Goal: Information Seeking & Learning: Learn about a topic

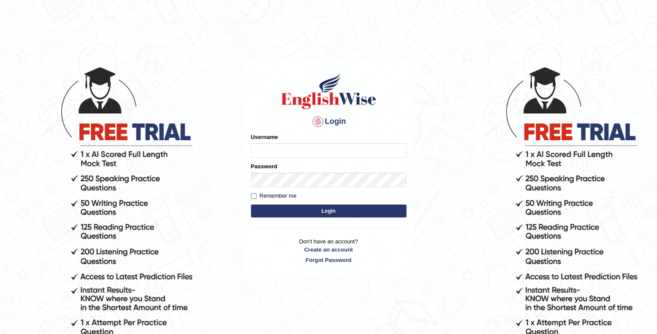
type input "Risamariegrengia"
click at [255, 201] on form "Please fix the following errors: Username Risamariegrengia Password Remember me…" at bounding box center [329, 176] width 156 height 87
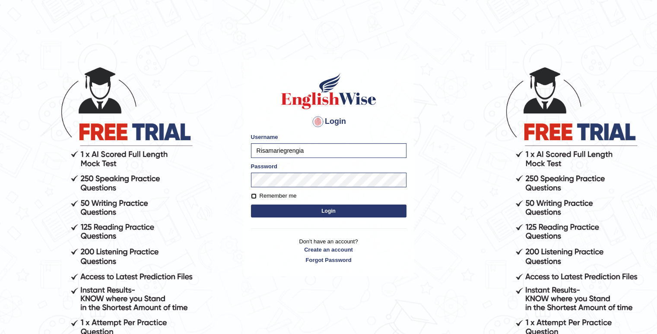
click at [253, 197] on input "Remember me" at bounding box center [254, 197] width 6 height 6
checkbox input "true"
click at [303, 211] on button "Login" at bounding box center [329, 211] width 156 height 13
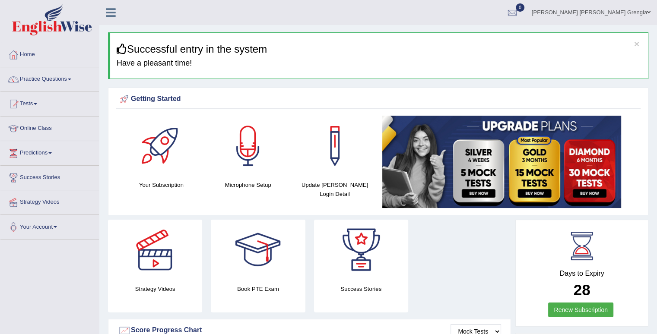
click at [45, 125] on link "Online Class" at bounding box center [49, 128] width 98 height 22
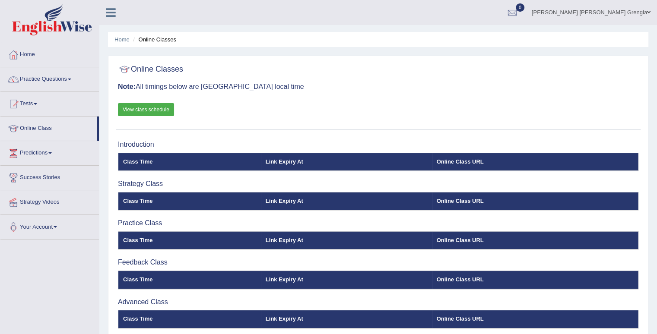
click at [452, 161] on th "Online Class URL" at bounding box center [535, 162] width 207 height 18
click at [293, 164] on th "Link Expiry At" at bounding box center [346, 162] width 171 height 18
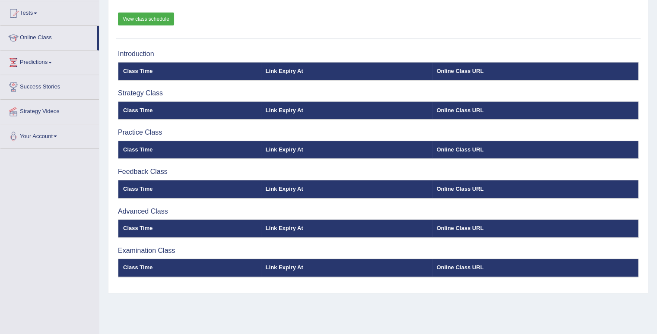
scroll to position [76, 0]
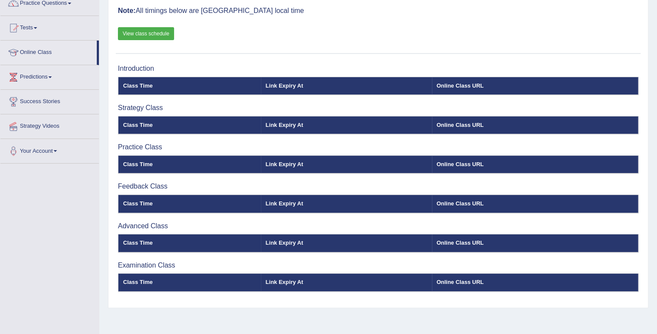
click at [147, 33] on link "View class schedule" at bounding box center [146, 33] width 56 height 13
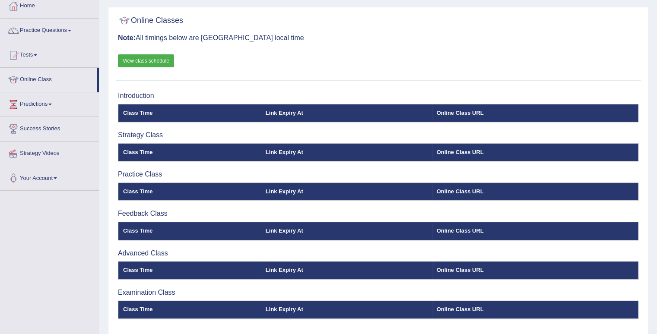
scroll to position [0, 0]
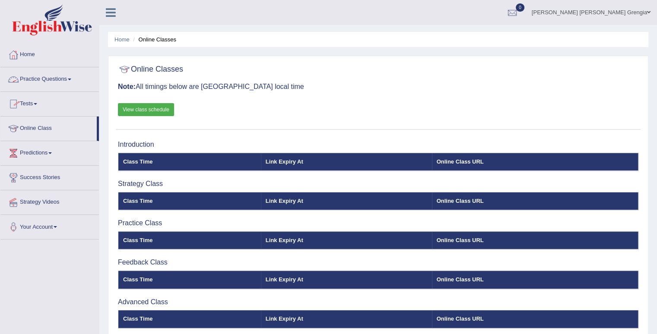
click at [69, 77] on link "Practice Questions" at bounding box center [49, 78] width 98 height 22
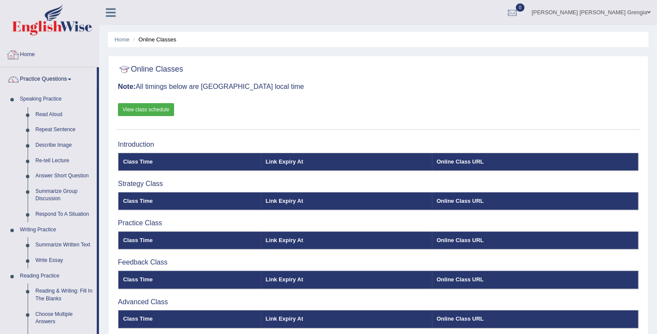
click at [29, 52] on link "Home" at bounding box center [49, 54] width 98 height 22
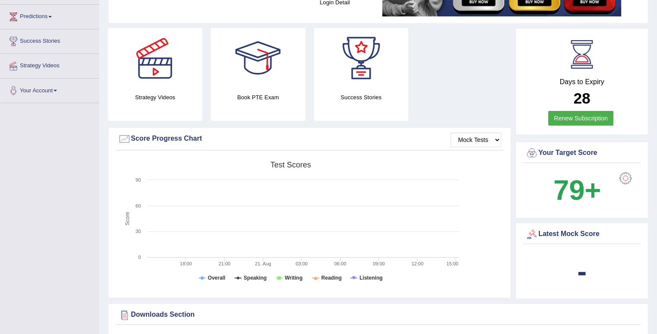
scroll to position [86, 0]
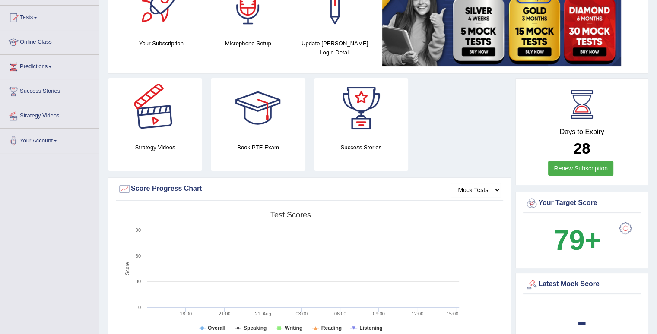
click at [159, 135] on div at bounding box center [155, 108] width 60 height 60
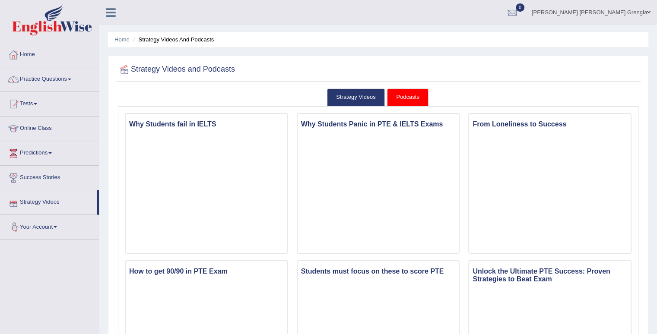
click at [60, 230] on link "Your Account" at bounding box center [49, 226] width 98 height 22
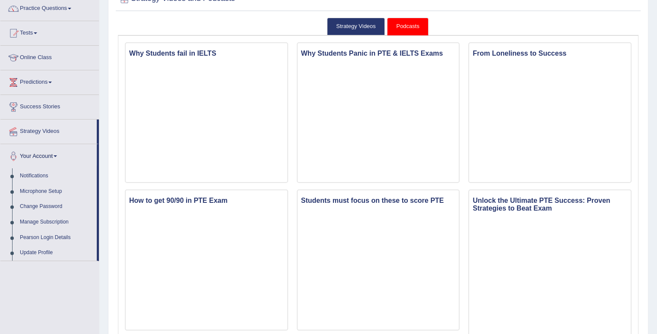
scroll to position [86, 0]
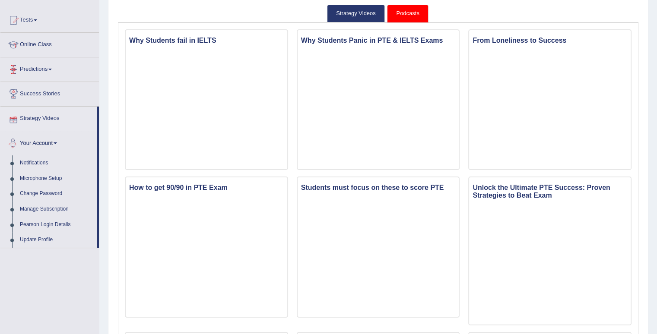
scroll to position [0, 0]
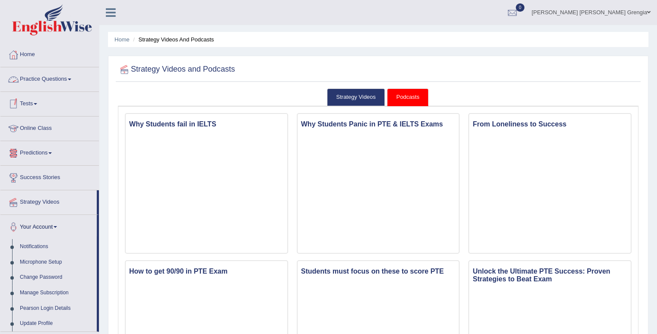
click at [72, 80] on link "Practice Questions" at bounding box center [49, 78] width 98 height 22
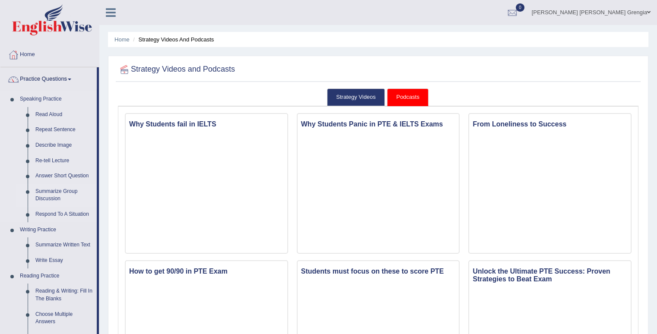
scroll to position [43, 0]
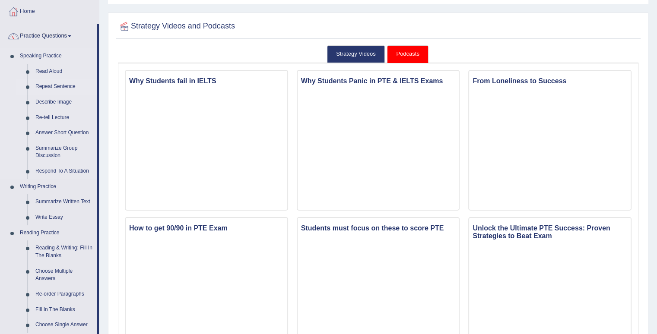
click at [61, 86] on link "Repeat Sentence" at bounding box center [64, 87] width 65 height 16
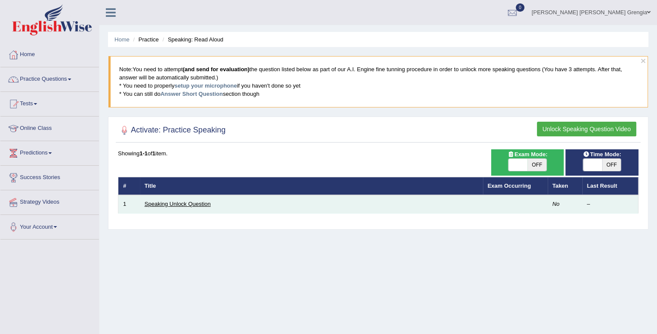
click at [162, 203] on link "Speaking Unlock Question" at bounding box center [178, 204] width 66 height 6
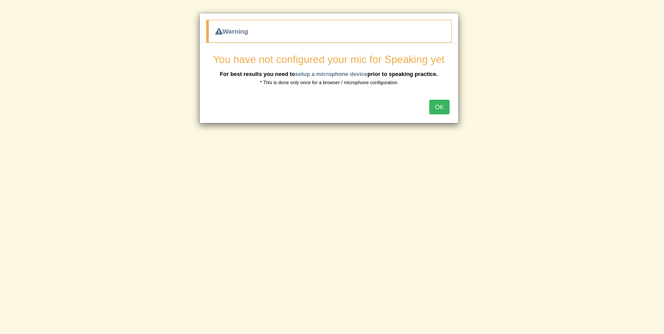
click at [439, 104] on button "OK" at bounding box center [439, 107] width 20 height 15
click at [437, 104] on button "OK" at bounding box center [439, 107] width 20 height 15
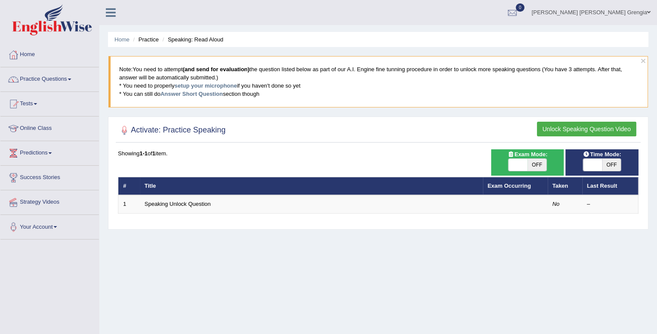
click at [74, 81] on link "Practice Questions" at bounding box center [49, 78] width 98 height 22
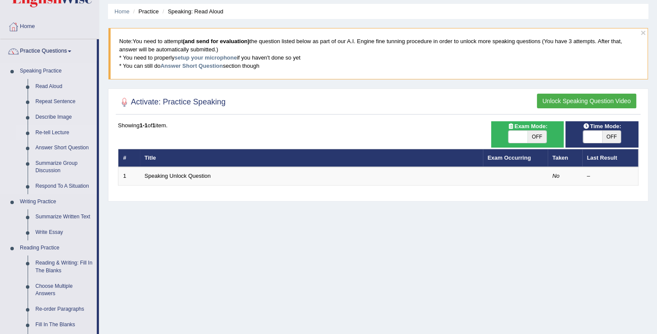
scroll to position [43, 0]
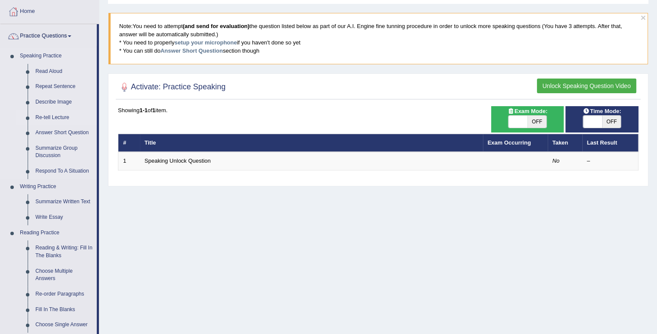
click at [65, 120] on link "Re-tell Lecture" at bounding box center [64, 118] width 65 height 16
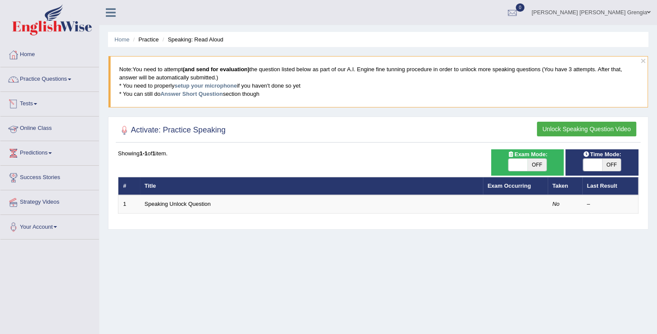
click at [35, 104] on link "Tests" at bounding box center [49, 103] width 98 height 22
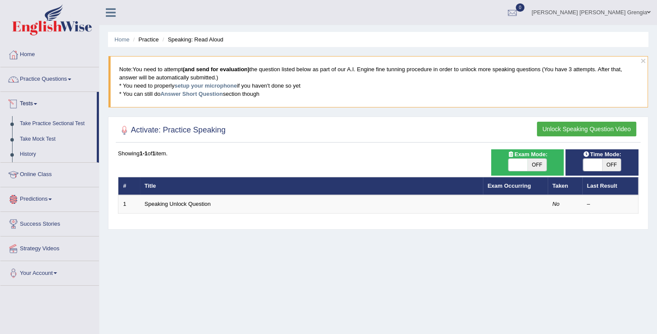
click at [36, 175] on link "Online Class" at bounding box center [49, 174] width 98 height 22
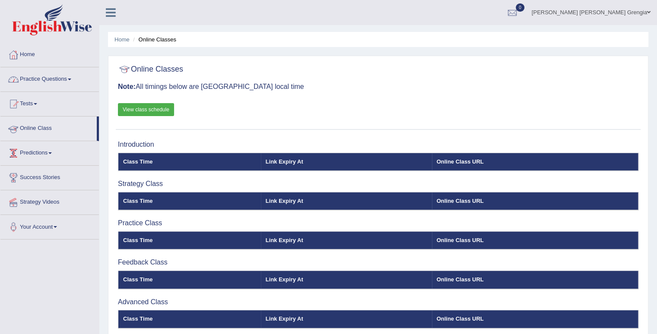
click at [76, 75] on link "Practice Questions" at bounding box center [49, 78] width 98 height 22
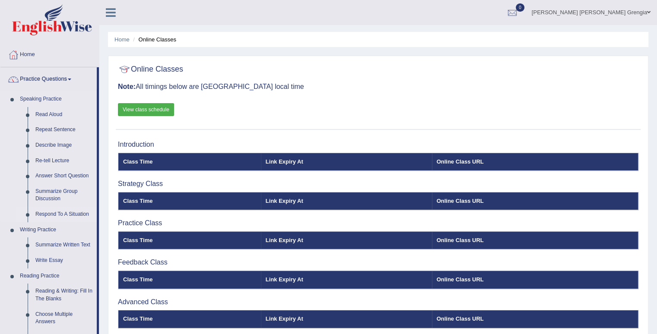
click at [54, 216] on link "Respond To A Situation" at bounding box center [64, 215] width 65 height 16
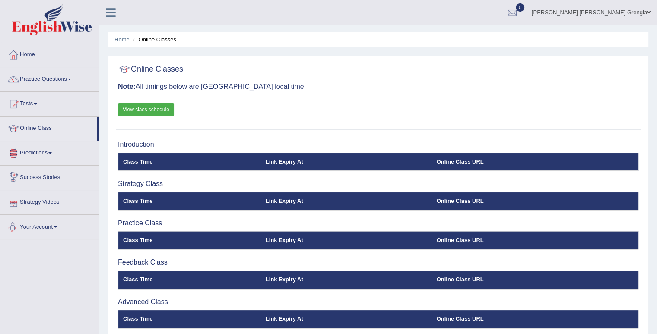
click at [52, 201] on link "Strategy Videos" at bounding box center [49, 202] width 98 height 22
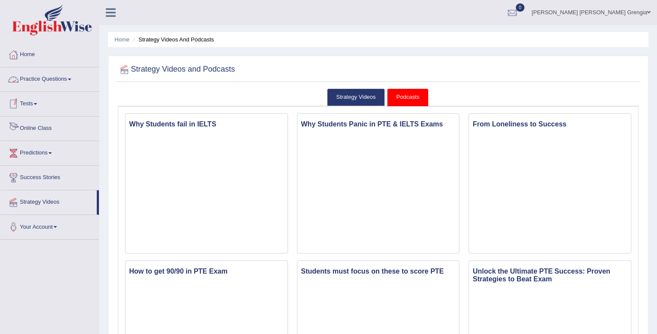
click at [49, 129] on link "Online Class" at bounding box center [49, 128] width 98 height 22
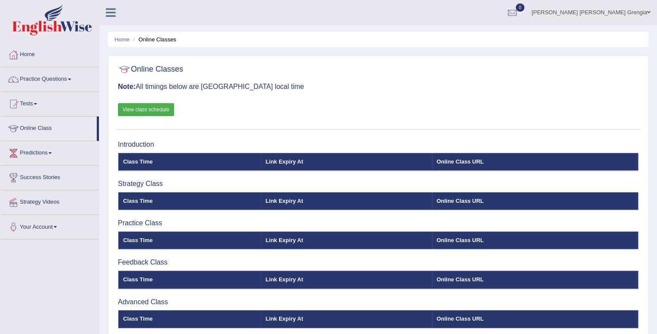
click at [31, 52] on link "Home" at bounding box center [49, 54] width 98 height 22
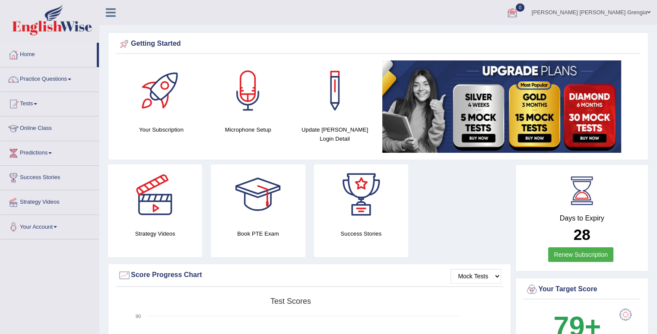
click at [649, 10] on span at bounding box center [648, 13] width 3 height 6
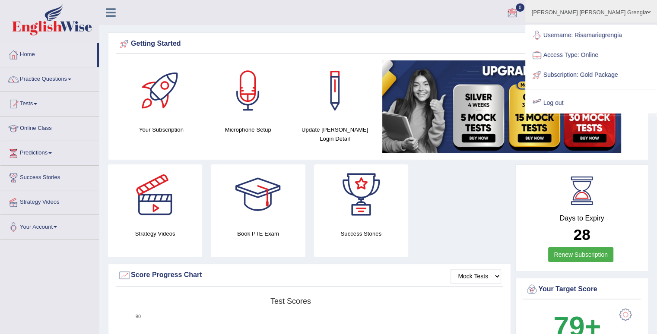
click at [330, 11] on ul "[PERSON_NAME] [PERSON_NAME] Grengia Toggle navigation Username: Risamariegrengi…" at bounding box center [462, 12] width 391 height 25
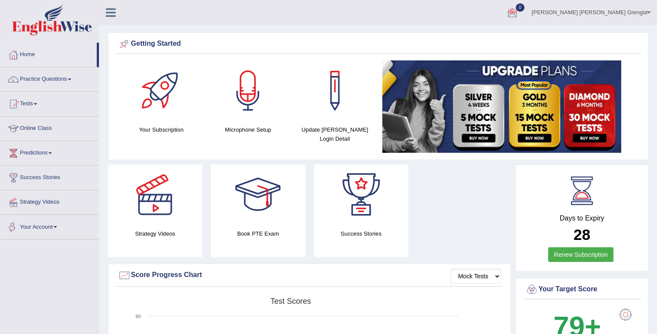
click at [57, 227] on span at bounding box center [55, 227] width 3 height 2
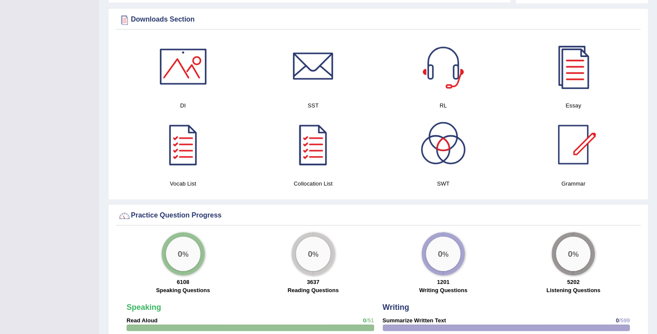
scroll to position [389, 0]
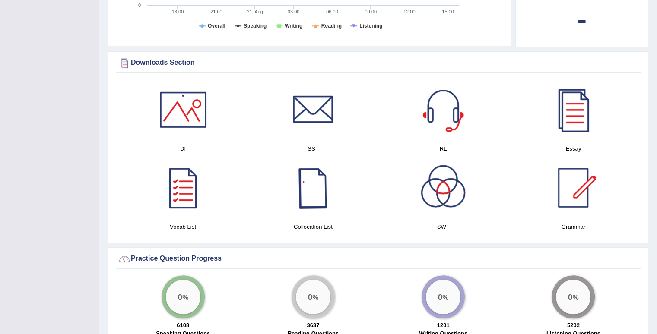
click at [319, 182] on div at bounding box center [313, 188] width 60 height 60
click at [323, 127] on div at bounding box center [313, 109] width 60 height 60
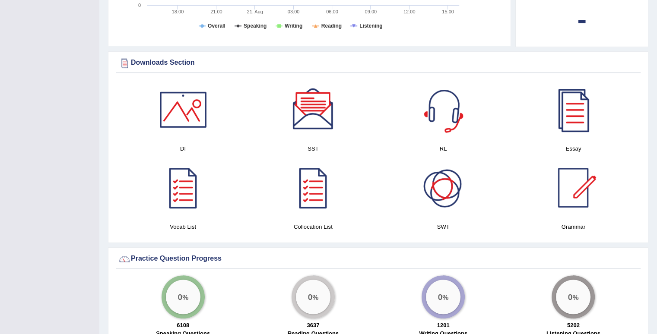
click at [445, 115] on div at bounding box center [443, 109] width 60 height 60
click at [433, 193] on div at bounding box center [443, 188] width 60 height 60
click at [183, 111] on div at bounding box center [183, 109] width 60 height 60
